Goal: Task Accomplishment & Management: Complete application form

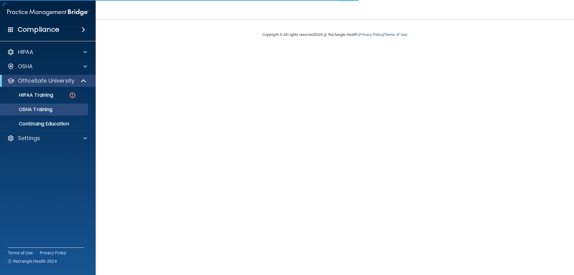
click at [60, 102] on ul "HIPAA Training OSHA Training Continuing Education" at bounding box center [48, 108] width 108 height 43
click at [63, 101] on ul "HIPAA Training OSHA Training Continuing Education" at bounding box center [48, 108] width 108 height 43
click at [71, 88] on ul "HIPAA Training OSHA Training Continuing Education" at bounding box center [48, 108] width 108 height 43
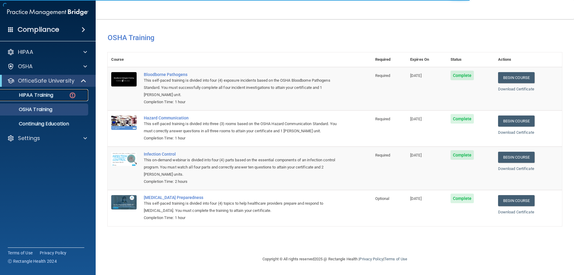
click at [67, 92] on div "HIPAA Training" at bounding box center [45, 95] width 82 height 6
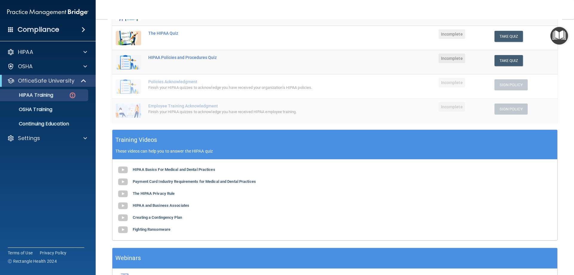
scroll to position [25, 0]
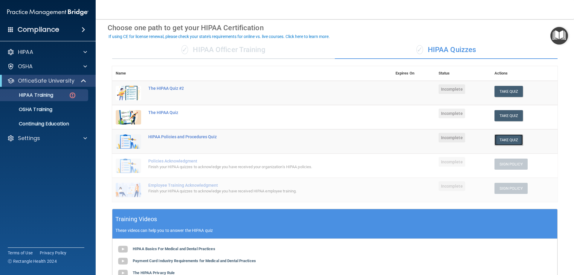
click at [498, 137] on button "Take Quiz" at bounding box center [509, 139] width 29 height 11
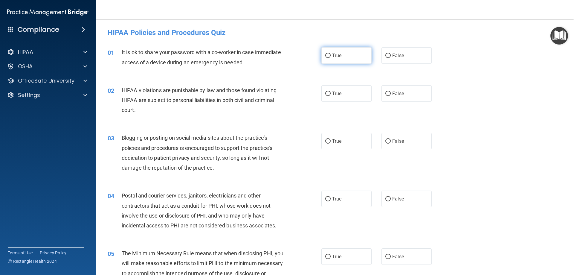
click at [338, 59] on label "True" at bounding box center [347, 55] width 50 height 16
click at [331, 58] on input "True" at bounding box center [327, 56] width 5 height 4
radio input "true"
click at [332, 101] on label "True" at bounding box center [347, 93] width 50 height 16
click at [331, 96] on input "True" at bounding box center [327, 94] width 5 height 4
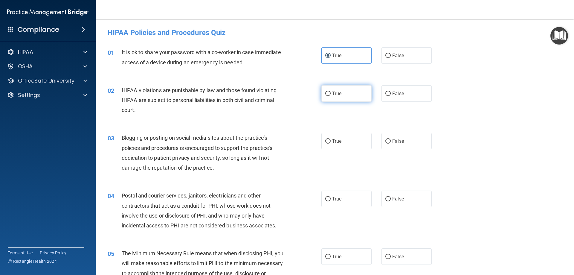
radio input "true"
click at [332, 97] on label "True" at bounding box center [347, 93] width 50 height 16
click at [331, 96] on input "True" at bounding box center [327, 94] width 5 height 4
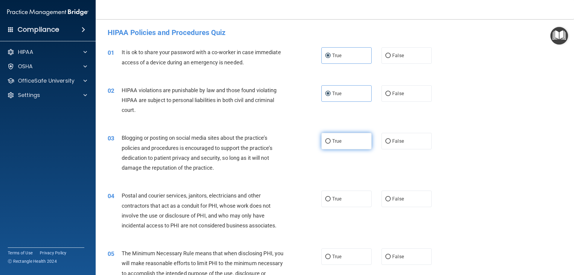
click at [332, 141] on span "True" at bounding box center [336, 141] width 9 height 6
click at [331, 141] on input "True" at bounding box center [327, 141] width 5 height 4
radio input "true"
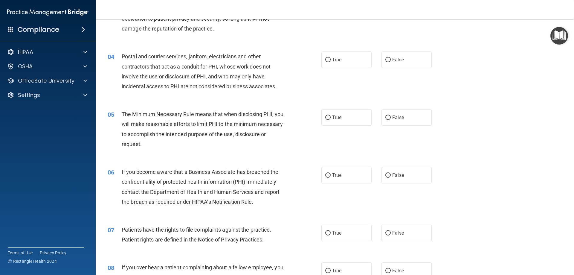
scroll to position [150, 0]
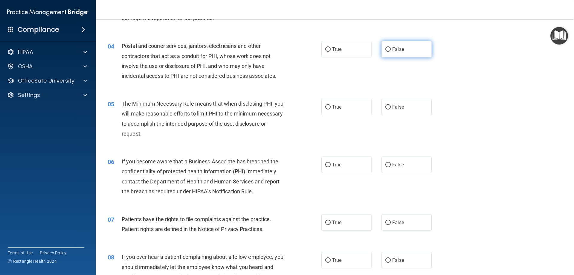
click at [382, 52] on label "False" at bounding box center [407, 49] width 50 height 16
click at [386, 52] on input "False" at bounding box center [388, 49] width 5 height 4
radio input "true"
click at [383, 99] on label "False" at bounding box center [407, 107] width 50 height 16
click at [386, 105] on input "False" at bounding box center [388, 107] width 5 height 4
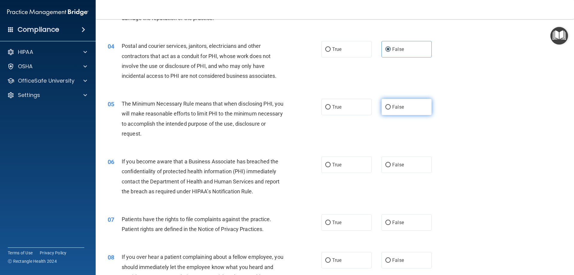
radio input "true"
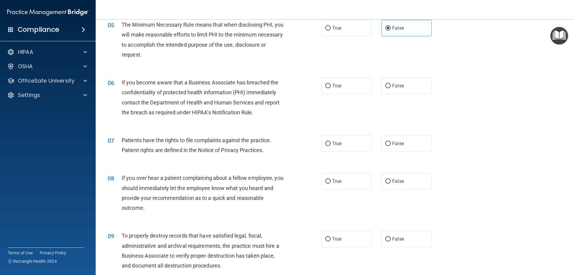
scroll to position [239, 0]
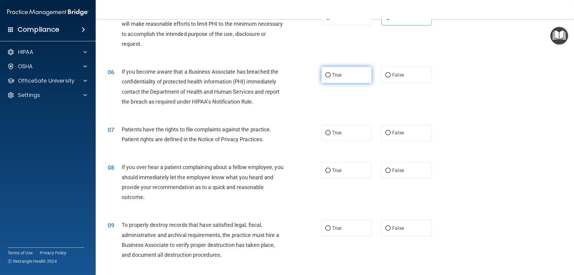
click at [334, 69] on label "True" at bounding box center [347, 75] width 50 height 16
click at [331, 73] on input "True" at bounding box center [327, 75] width 5 height 4
radio input "true"
click at [327, 133] on input "True" at bounding box center [327, 133] width 5 height 4
radio input "true"
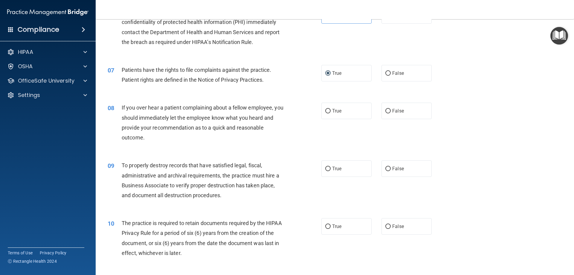
scroll to position [299, 0]
click at [332, 113] on span "True" at bounding box center [336, 111] width 9 height 6
click at [331, 113] on input "True" at bounding box center [327, 111] width 5 height 4
radio input "true"
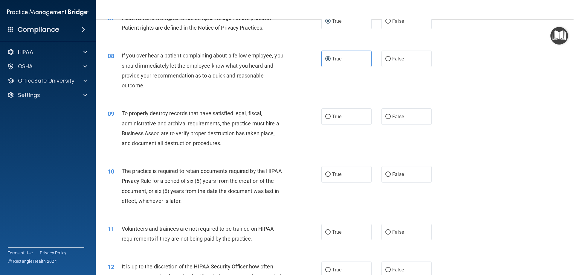
scroll to position [359, 0]
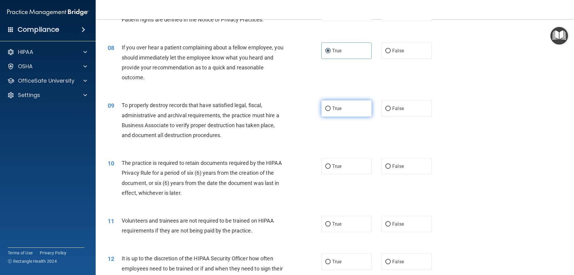
click at [340, 111] on label "True" at bounding box center [347, 108] width 50 height 16
click at [331, 111] on input "True" at bounding box center [327, 108] width 5 height 4
radio input "true"
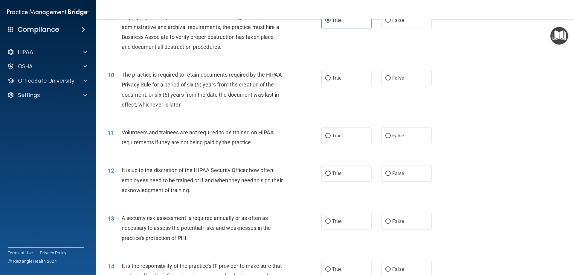
scroll to position [449, 0]
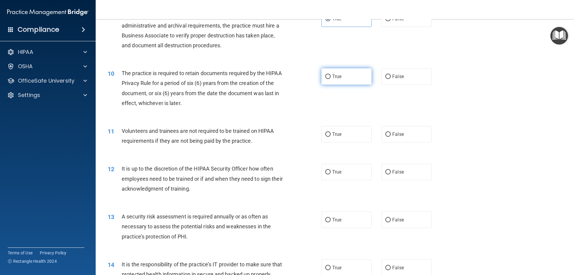
click at [346, 80] on label "True" at bounding box center [347, 76] width 50 height 16
click at [331, 79] on input "True" at bounding box center [327, 76] width 5 height 4
radio input "true"
click at [338, 137] on label "True" at bounding box center [347, 134] width 50 height 16
click at [331, 137] on input "True" at bounding box center [327, 134] width 5 height 4
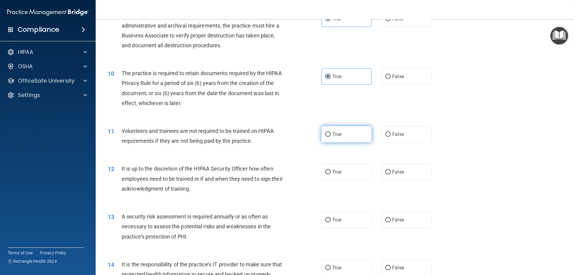
radio input "true"
drag, startPoint x: 364, startPoint y: 135, endPoint x: 378, endPoint y: 137, distance: 14.2
click at [371, 136] on div "True False" at bounding box center [382, 134] width 121 height 16
click at [378, 137] on div "True False" at bounding box center [382, 134] width 121 height 16
click at [397, 137] on label "False" at bounding box center [407, 134] width 50 height 16
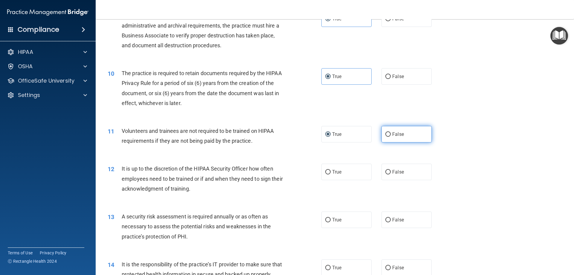
click at [409, 130] on label "False" at bounding box center [407, 134] width 50 height 16
click at [391, 132] on input "False" at bounding box center [388, 134] width 5 height 4
radio input "true"
radio input "false"
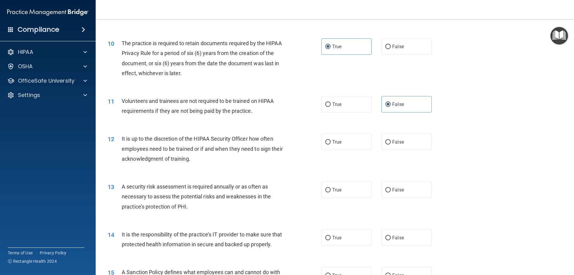
scroll to position [508, 0]
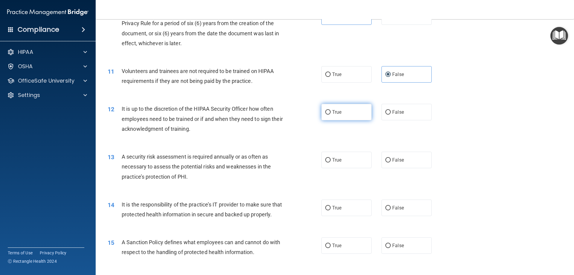
click at [339, 109] on span "True" at bounding box center [336, 112] width 9 height 6
click at [331, 110] on input "True" at bounding box center [327, 112] width 5 height 4
radio input "true"
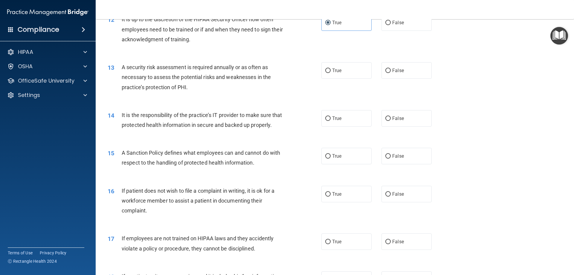
scroll to position [598, 0]
click at [328, 71] on input "True" at bounding box center [327, 70] width 5 height 4
radio input "true"
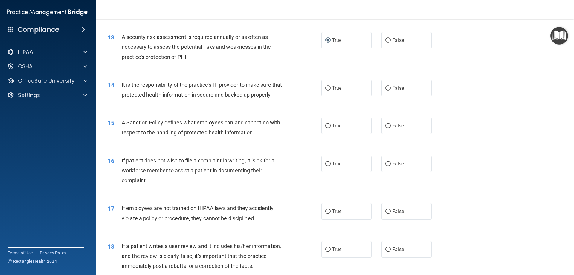
scroll to position [658, 0]
